Goal: Communication & Community: Share content

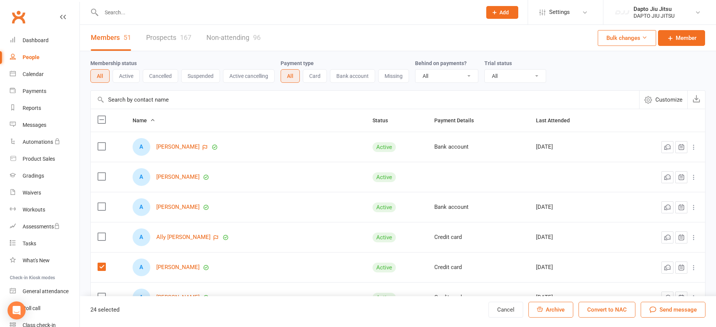
select select "100"
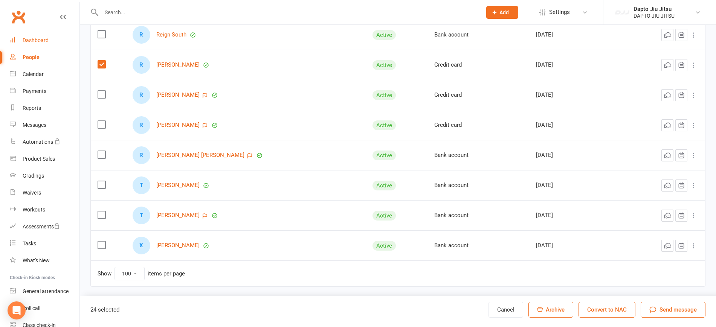
click at [33, 42] on div "Dashboard" at bounding box center [36, 40] width 26 height 6
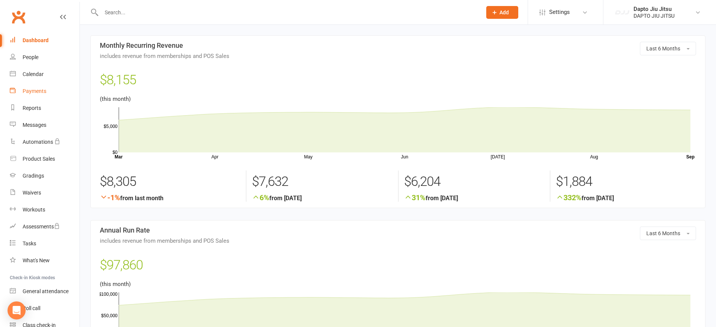
click at [34, 94] on div "Payments" at bounding box center [35, 91] width 24 height 6
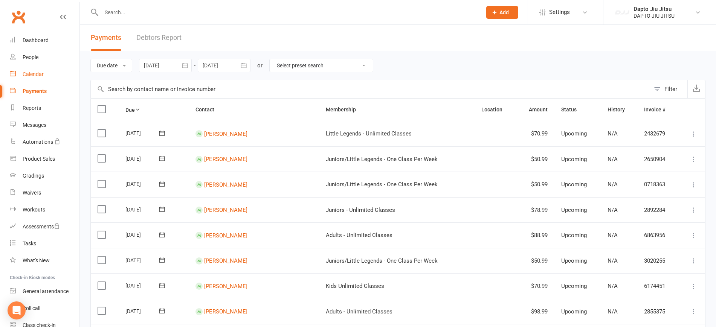
click at [38, 75] on div "Calendar" at bounding box center [33, 74] width 21 height 6
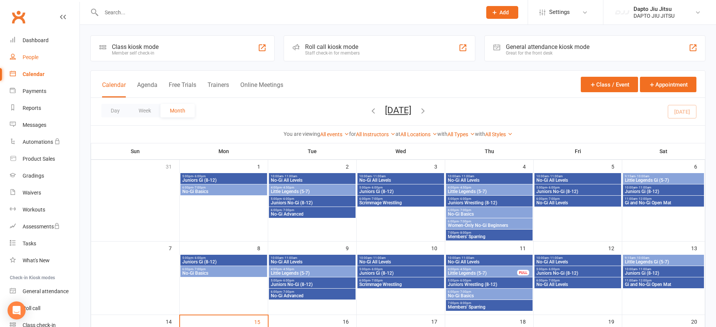
click at [31, 53] on link "People" at bounding box center [45, 57] width 70 height 17
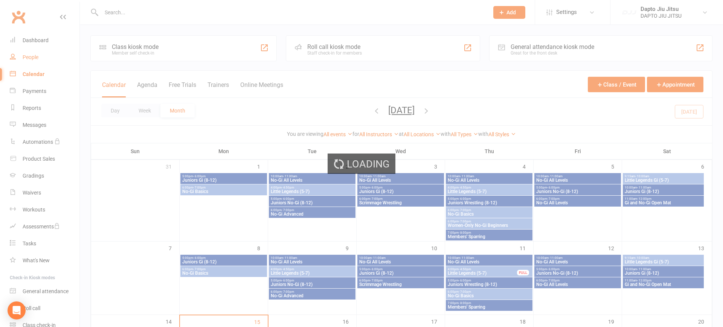
select select "100"
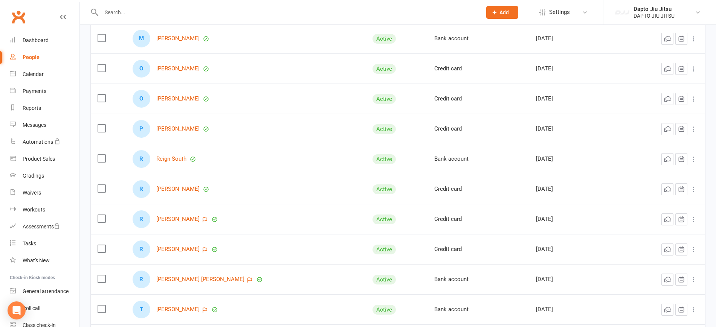
scroll to position [1409, 0]
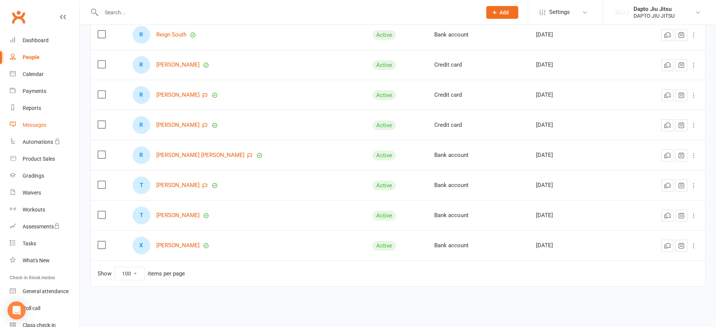
click at [39, 123] on div "Messages" at bounding box center [35, 125] width 24 height 6
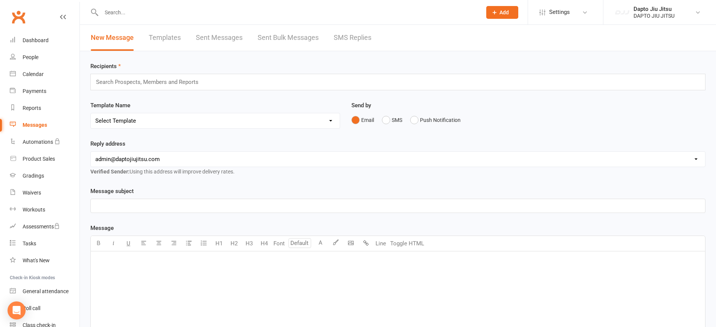
click at [163, 38] on link "Templates" at bounding box center [165, 38] width 32 height 26
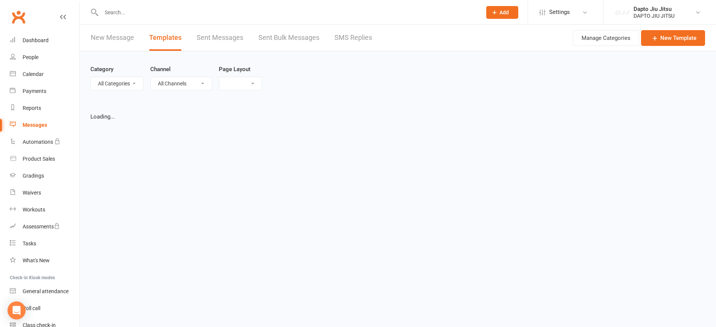
select select "grid"
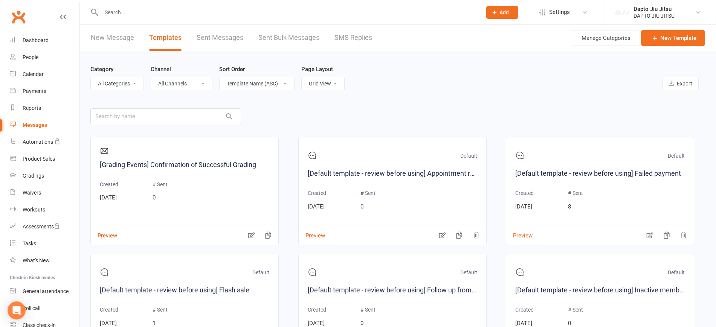
click at [207, 37] on link "Sent Messages" at bounding box center [220, 38] width 47 height 26
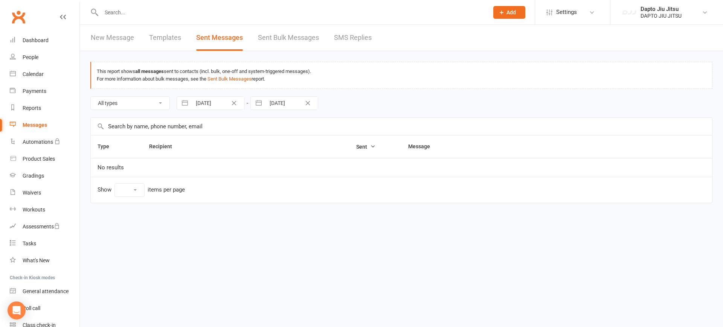
select select "10"
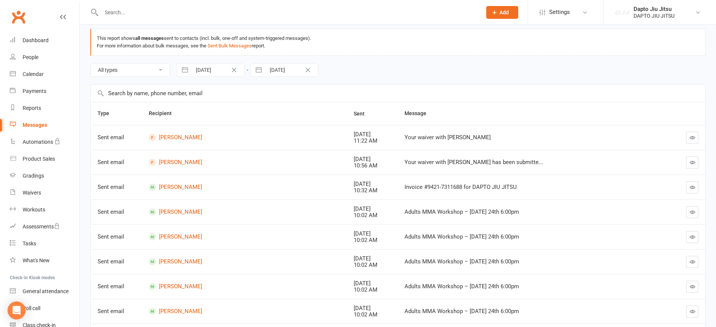
scroll to position [47, 0]
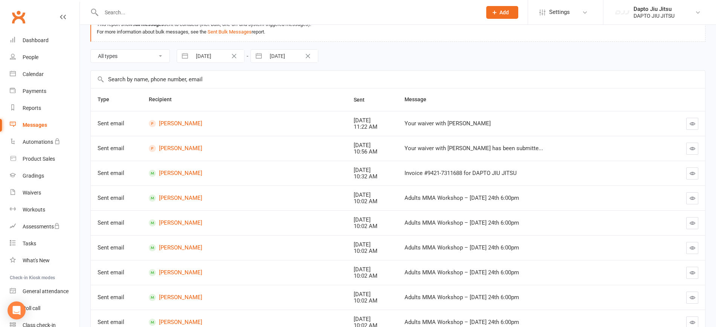
click at [693, 177] on button "button" at bounding box center [693, 174] width 12 height 12
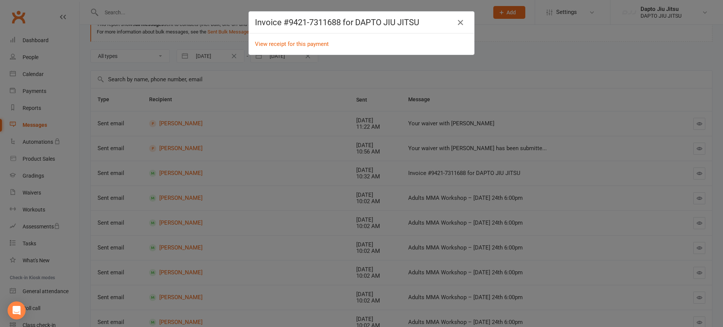
click at [686, 171] on div "Invoice #9421-7311688 for DAPTO JIU JITSU View receipt for this payment" at bounding box center [361, 163] width 723 height 327
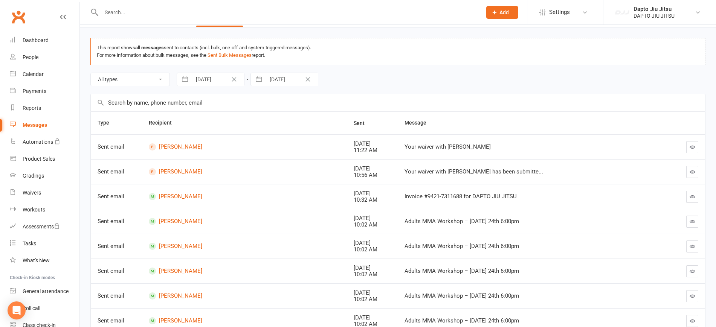
scroll to position [0, 0]
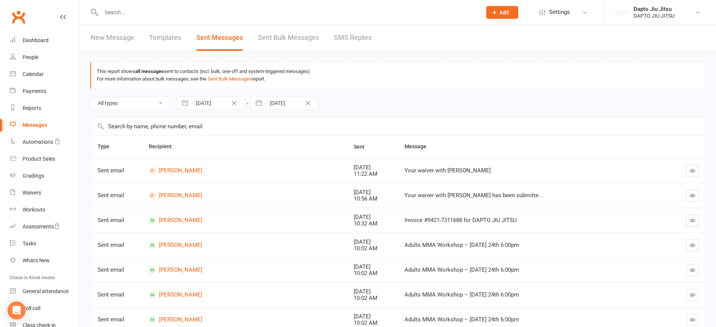
click at [287, 42] on link "Sent Bulk Messages" at bounding box center [288, 38] width 61 height 26
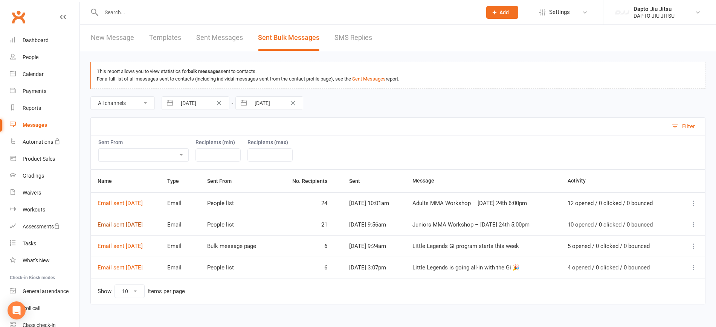
click at [133, 225] on link "Email sent [DATE]" at bounding box center [120, 225] width 45 height 7
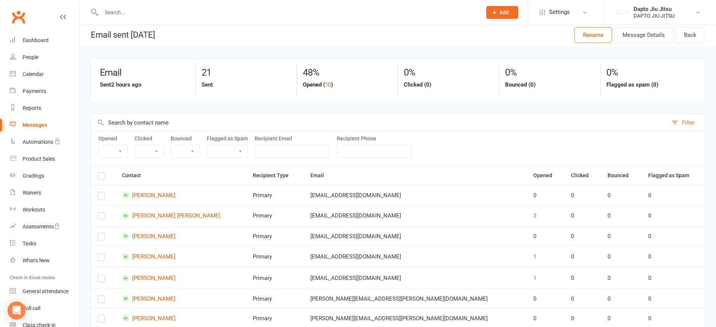
scroll to position [125, 0]
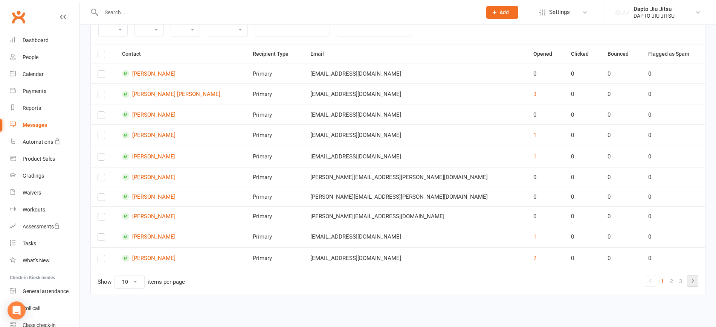
click at [696, 284] on icon at bounding box center [692, 281] width 9 height 9
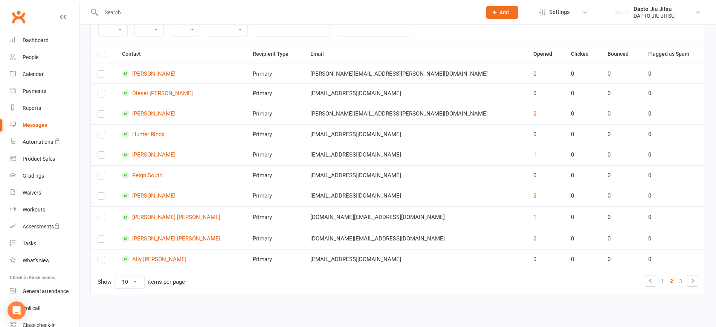
click at [699, 284] on td "Show 10 25 50 100 items per page 1 2 3" at bounding box center [398, 282] width 615 height 26
click at [695, 283] on icon at bounding box center [692, 281] width 9 height 9
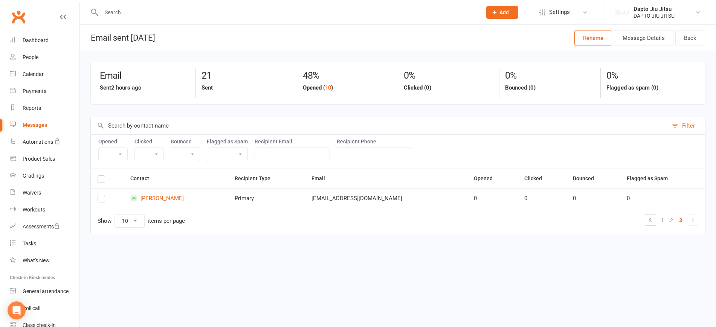
scroll to position [0, 0]
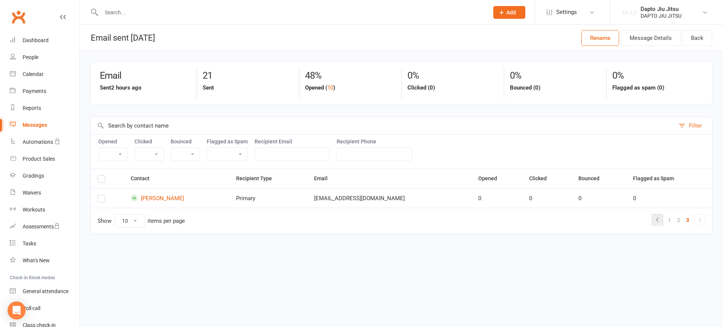
click at [654, 222] on icon at bounding box center [657, 220] width 9 height 9
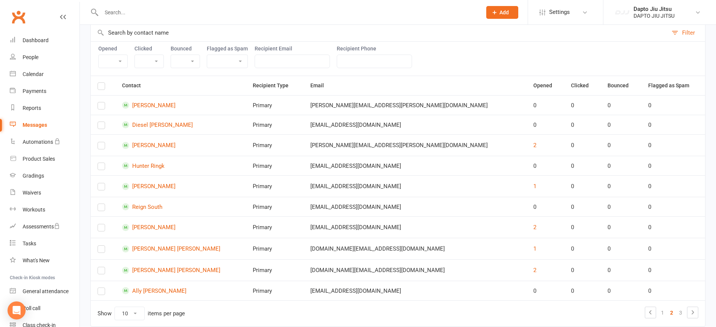
scroll to position [125, 0]
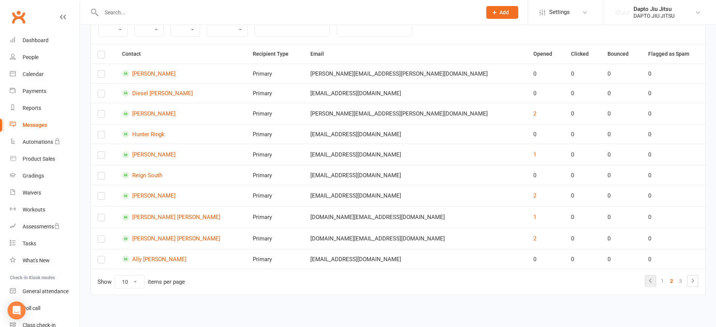
click at [648, 284] on icon at bounding box center [650, 281] width 9 height 9
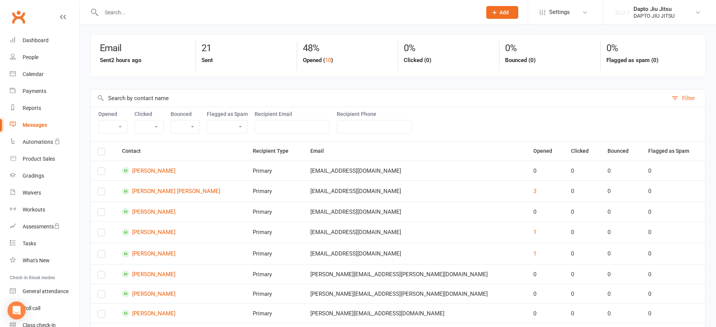
scroll to position [0, 0]
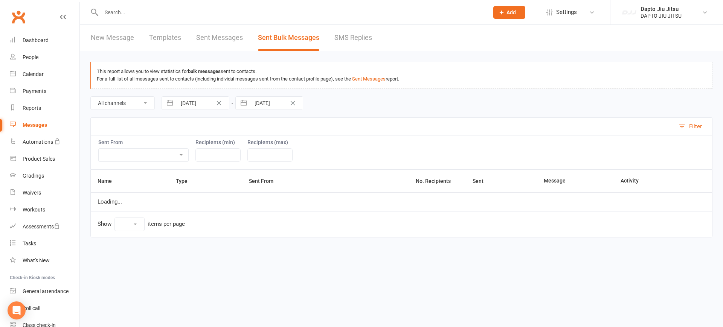
select select "10"
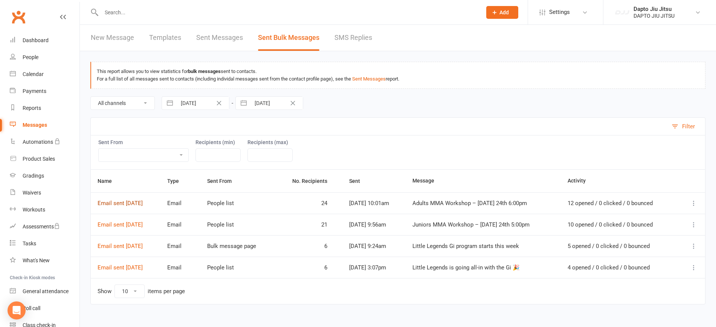
click at [143, 203] on link "Email sent [DATE]" at bounding box center [120, 203] width 45 height 7
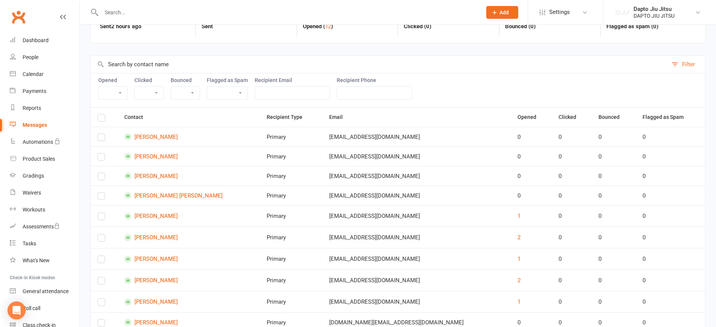
scroll to position [125, 0]
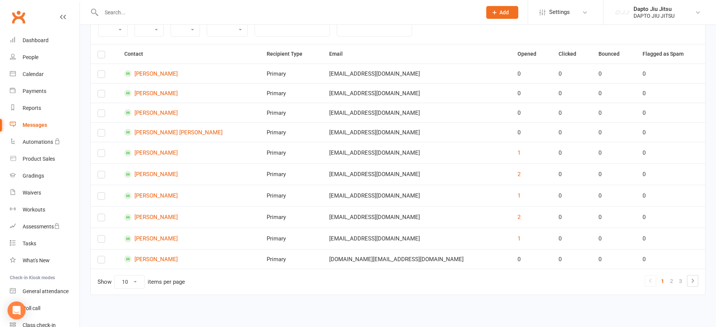
click at [128, 289] on td "Show 10 25 50 100 items per page 1 2 3" at bounding box center [398, 282] width 615 height 26
click at [133, 283] on select "10 25 50 100" at bounding box center [129, 282] width 29 height 13
select select "50"
click at [115, 276] on select "10 25 50 100" at bounding box center [129, 282] width 29 height 13
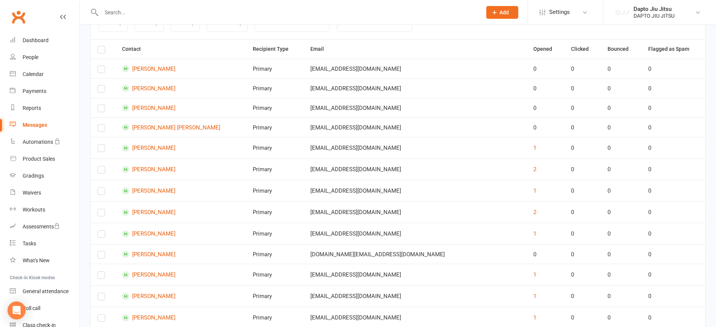
scroll to position [83, 0]
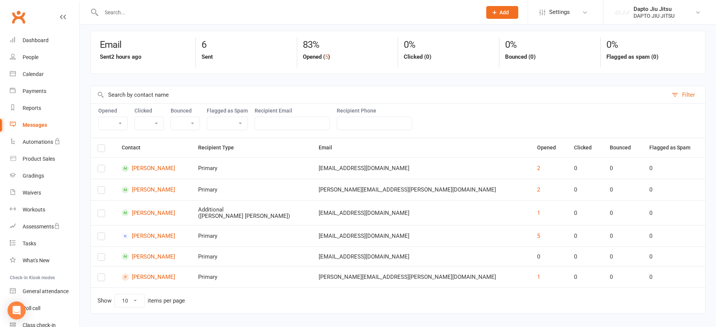
scroll to position [47, 0]
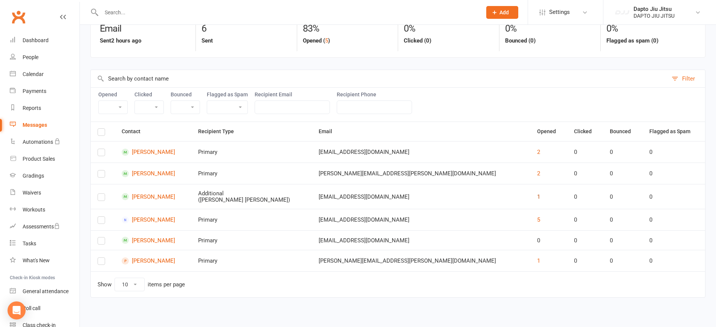
click at [537, 194] on button "1" at bounding box center [538, 197] width 3 height 9
select select "email_open_event"
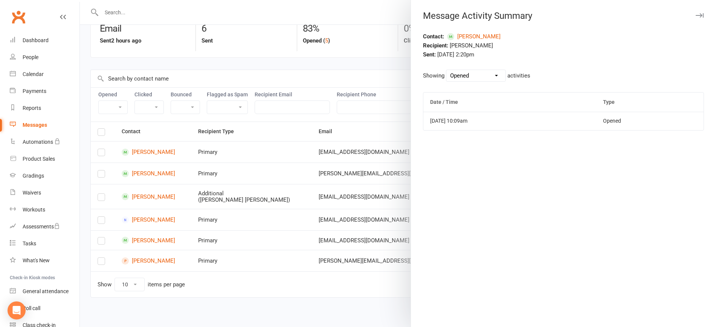
drag, startPoint x: 377, startPoint y: 148, endPoint x: 422, endPoint y: 150, distance: 44.5
click at [378, 148] on div at bounding box center [398, 163] width 636 height 327
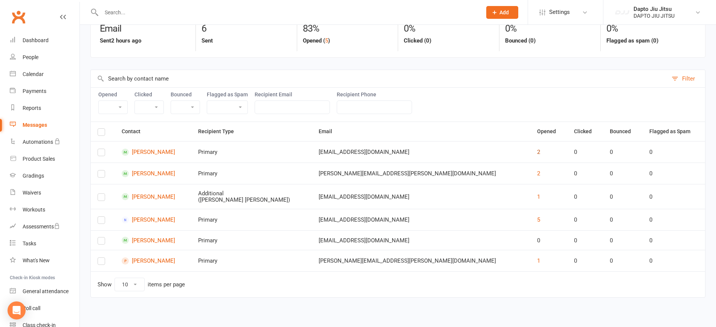
click at [537, 153] on button "2" at bounding box center [538, 152] width 3 height 9
select select "email_open_event"
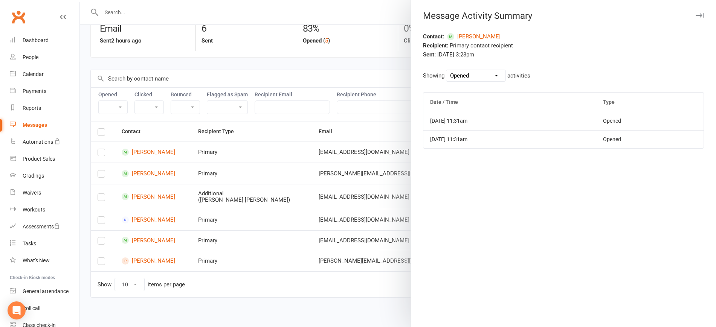
click at [391, 199] on div at bounding box center [398, 163] width 636 height 327
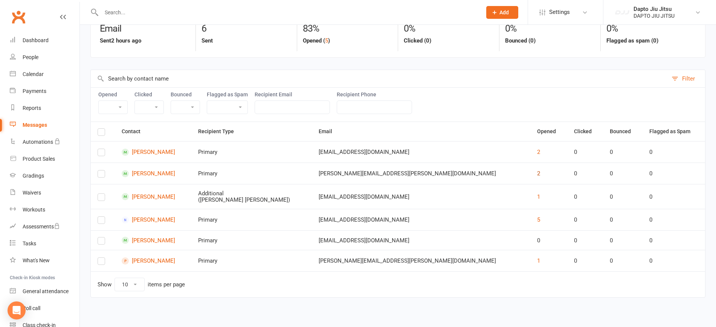
click at [537, 173] on button "2" at bounding box center [538, 173] width 3 height 9
select select "email_open_event"
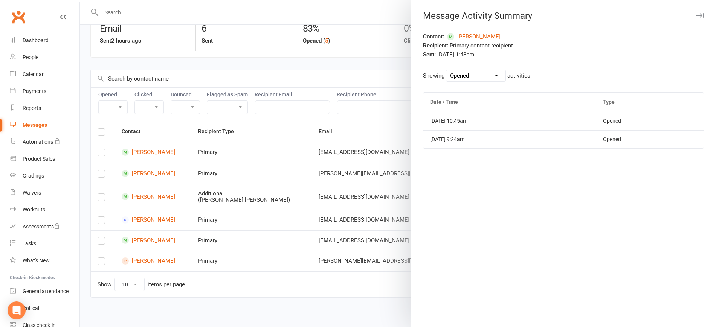
click at [335, 205] on div at bounding box center [398, 163] width 636 height 327
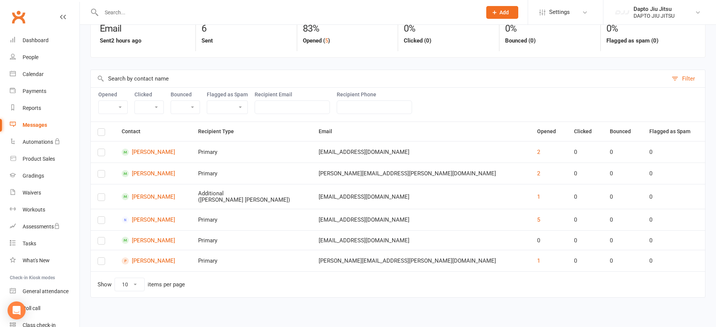
click at [531, 198] on td "1" at bounding box center [549, 196] width 37 height 25
click at [537, 197] on button "1" at bounding box center [538, 197] width 3 height 9
select select "email_open_event"
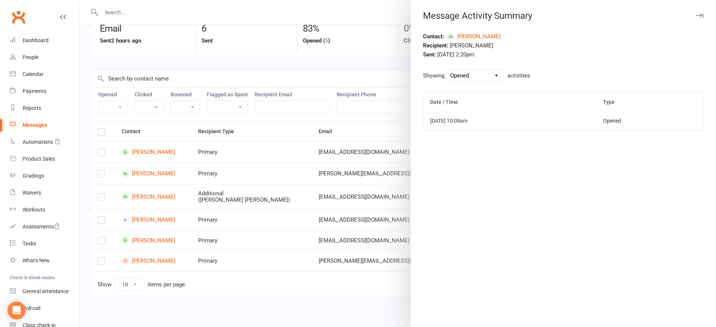
click at [475, 77] on select "All Opened Clicked Bounced Flagged as Spam" at bounding box center [476, 75] width 59 height 11
click at [248, 216] on div at bounding box center [398, 163] width 636 height 327
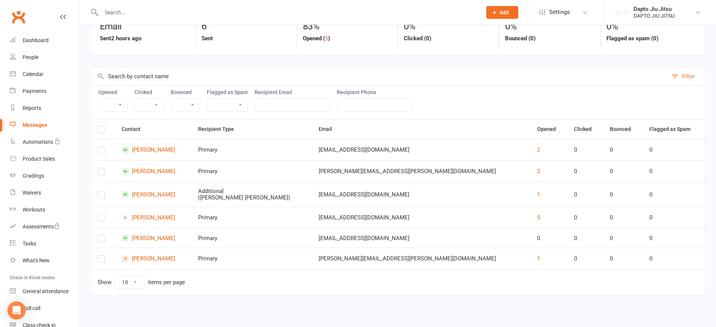
scroll to position [50, 0]
click at [537, 216] on button "5" at bounding box center [538, 217] width 3 height 9
select select "email_open_event"
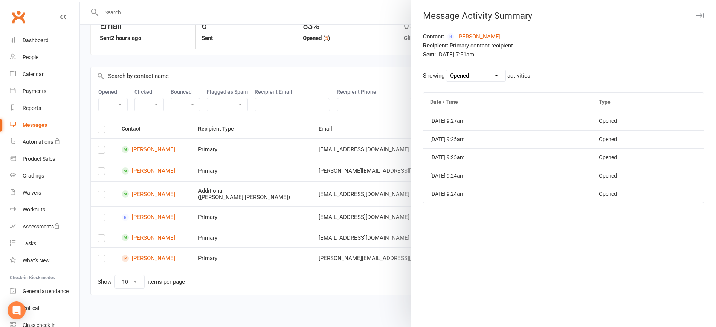
drag, startPoint x: 259, startPoint y: 189, endPoint x: 263, endPoint y: 189, distance: 3.8
click at [259, 189] on div at bounding box center [398, 163] width 636 height 327
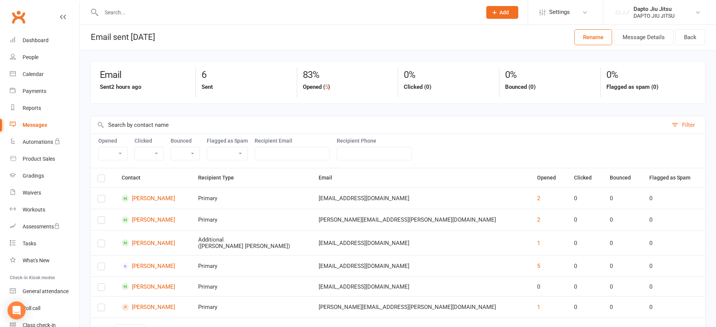
scroll to position [0, 0]
click at [33, 54] on link "People" at bounding box center [45, 57] width 70 height 17
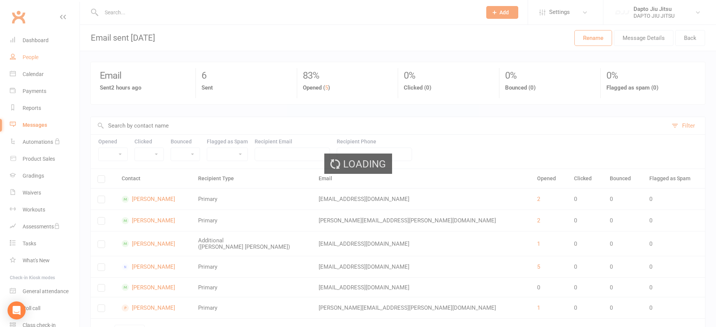
select select "100"
